Goal: Check status: Check status

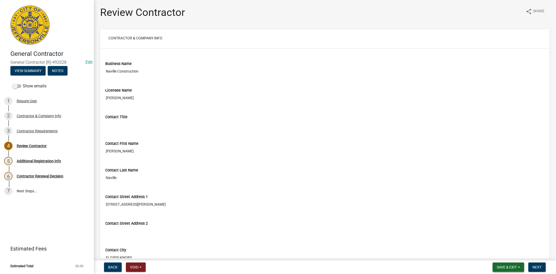
click at [511, 271] on button "Save & Exit" at bounding box center [509, 266] width 32 height 9
click at [507, 253] on button "Save & Exit" at bounding box center [504, 253] width 42 height 13
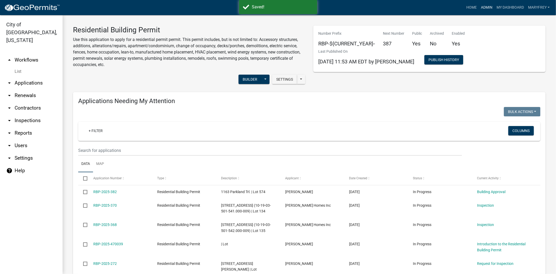
click at [491, 7] on link "Admin" at bounding box center [487, 8] width 16 height 10
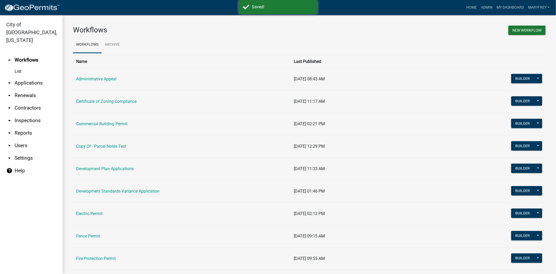
drag, startPoint x: 98, startPoint y: 124, endPoint x: 110, endPoint y: 124, distance: 11.5
click at [98, 124] on link "Commercial Building Permit" at bounding box center [101, 123] width 51 height 5
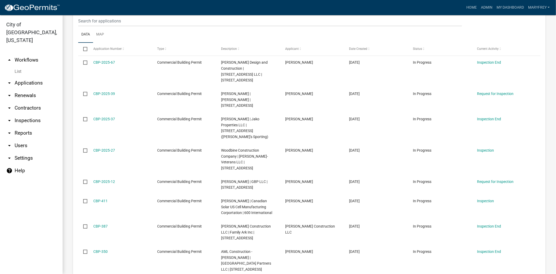
scroll to position [216, 0]
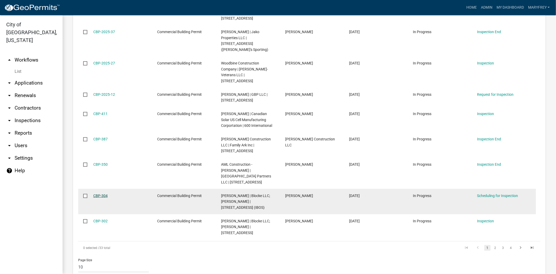
click at [106, 193] on link "CBP-304" at bounding box center [100, 195] width 14 height 4
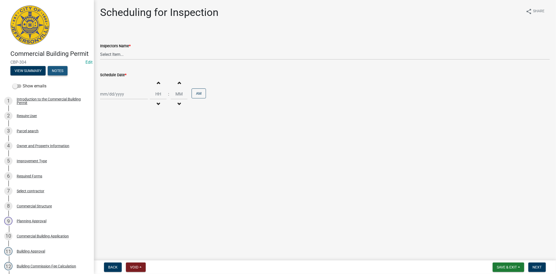
click at [63, 75] on button "Notes" at bounding box center [58, 70] width 20 height 9
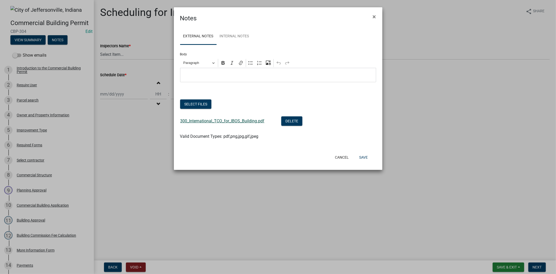
click at [233, 122] on link "300_International_TCO_for_IBOS_Building.pdf" at bounding box center [222, 120] width 84 height 5
click at [343, 156] on button "Cancel" at bounding box center [342, 157] width 22 height 9
